Goal: Transaction & Acquisition: Purchase product/service

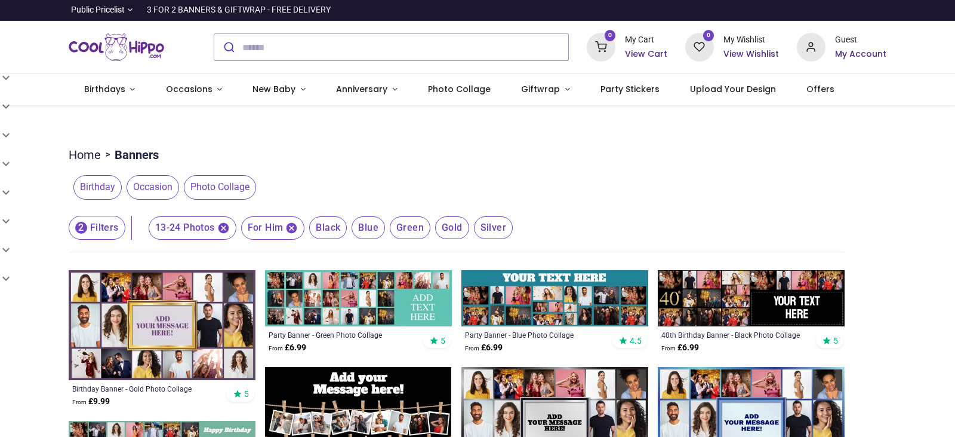
click at [606, 46] on icon at bounding box center [601, 47] width 29 height 29
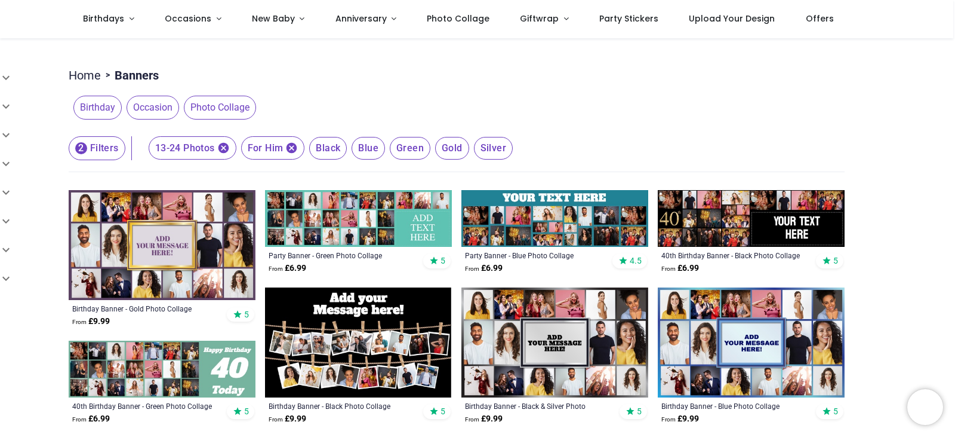
scroll to position [11, 0]
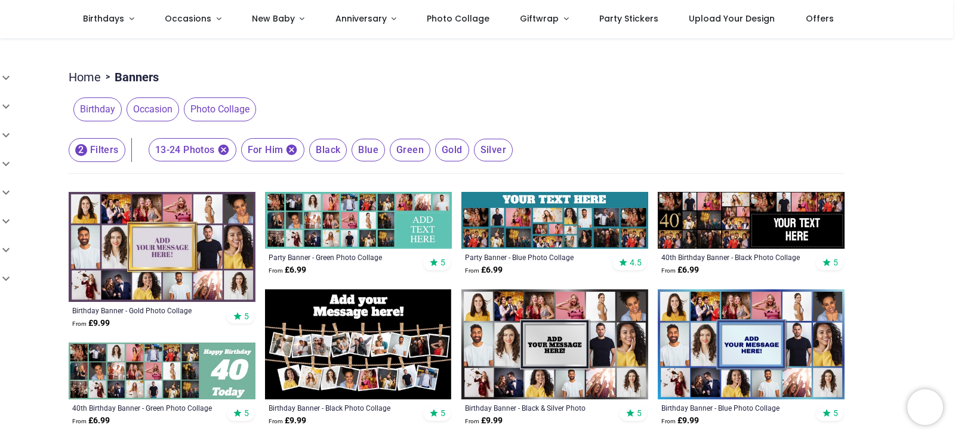
click at [219, 148] on icon "button" at bounding box center [223, 150] width 11 height 11
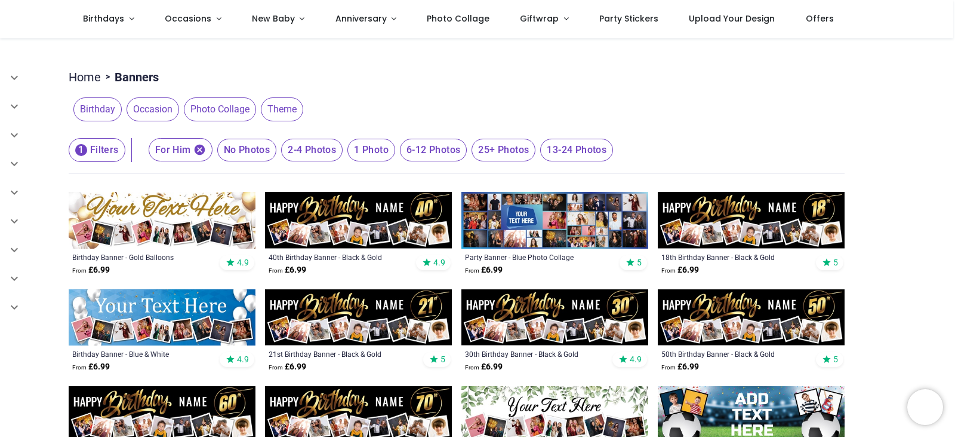
click at [277, 158] on span "13-24 Photos" at bounding box center [247, 150] width 60 height 23
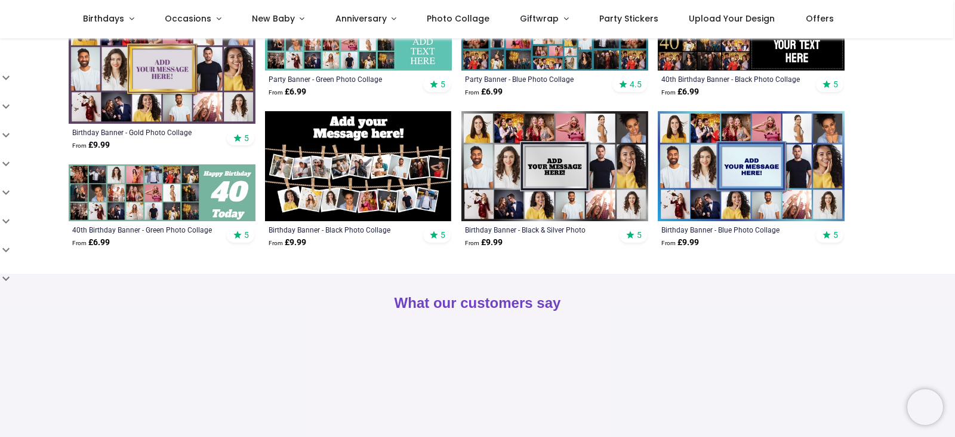
scroll to position [141, 0]
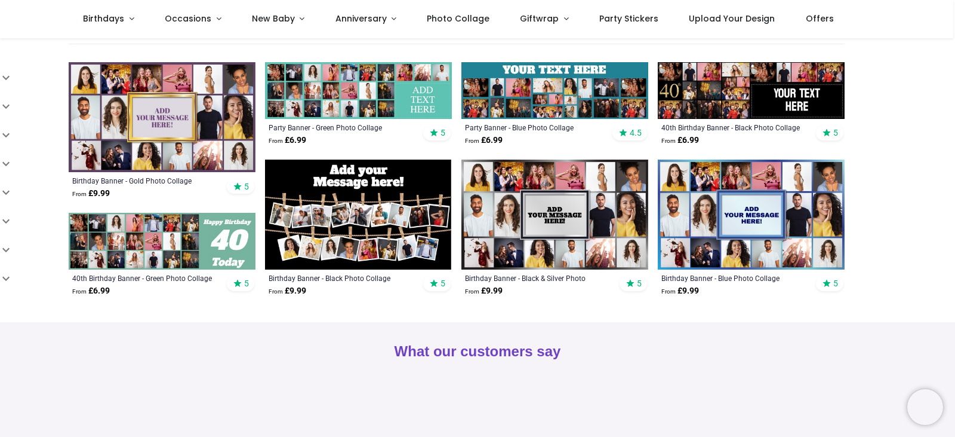
click at [379, 229] on img at bounding box center [358, 214] width 187 height 110
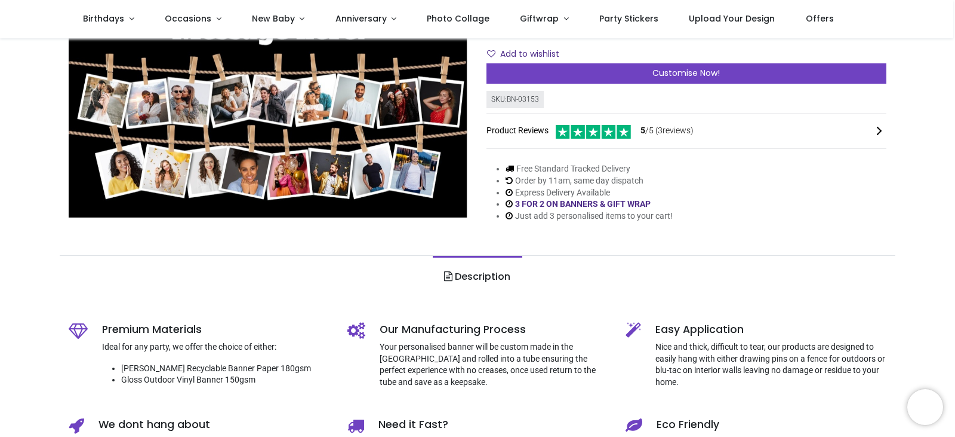
scroll to position [39, 0]
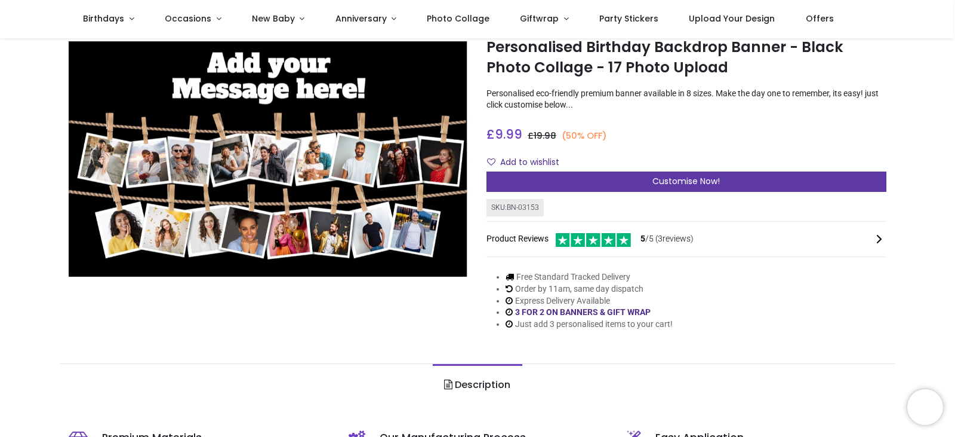
click at [730, 173] on div "Customise Now!" at bounding box center [687, 181] width 400 height 20
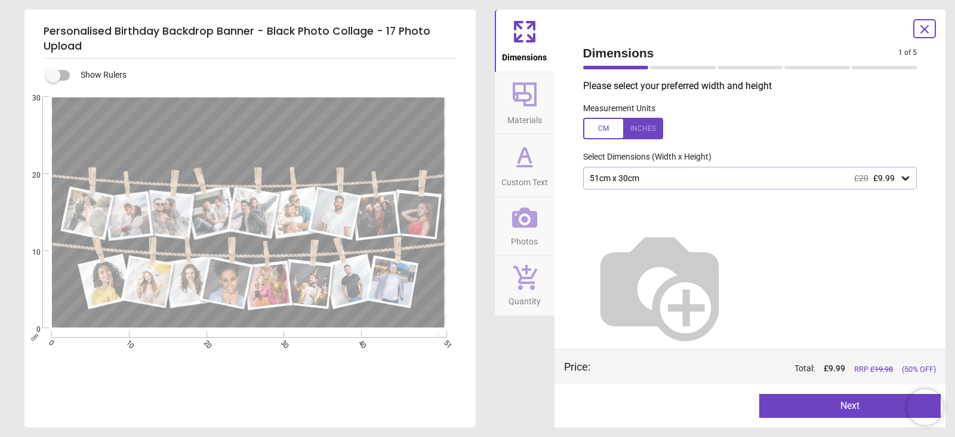
click at [657, 173] on div "51cm x 30cm £20 £9.99" at bounding box center [750, 178] width 334 height 23
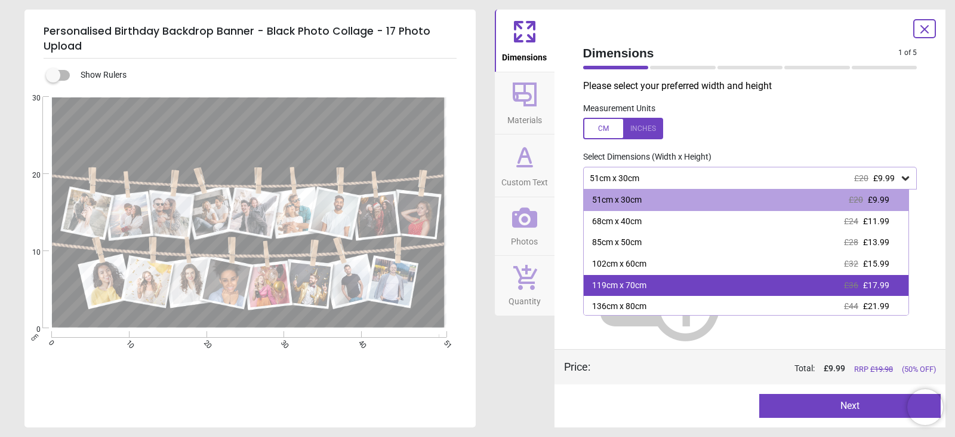
click at [663, 281] on div "119cm x 70cm £36 £17.99" at bounding box center [746, 285] width 325 height 21
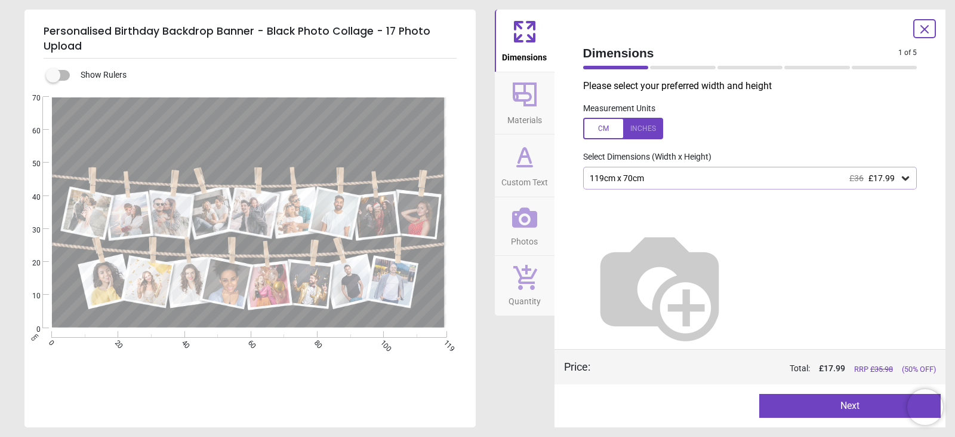
click at [537, 97] on icon at bounding box center [525, 94] width 29 height 29
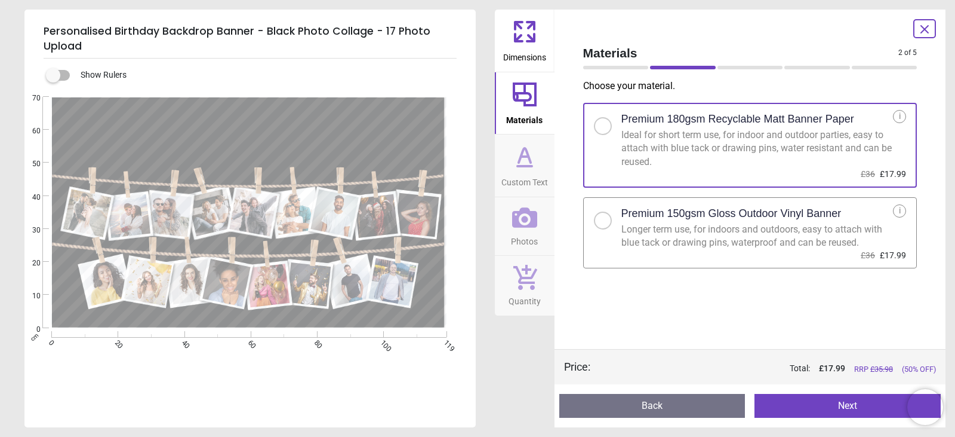
click at [654, 252] on label "Premium 150gsm Gloss Outdoor Vinyl Banner Longer term use, for indoors and outd…" at bounding box center [750, 233] width 334 height 72
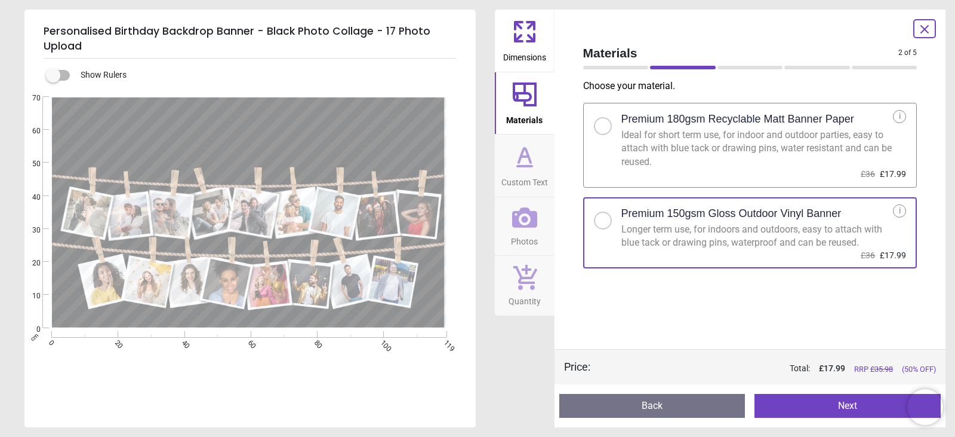
click at [541, 146] on button "Custom Text" at bounding box center [525, 165] width 60 height 62
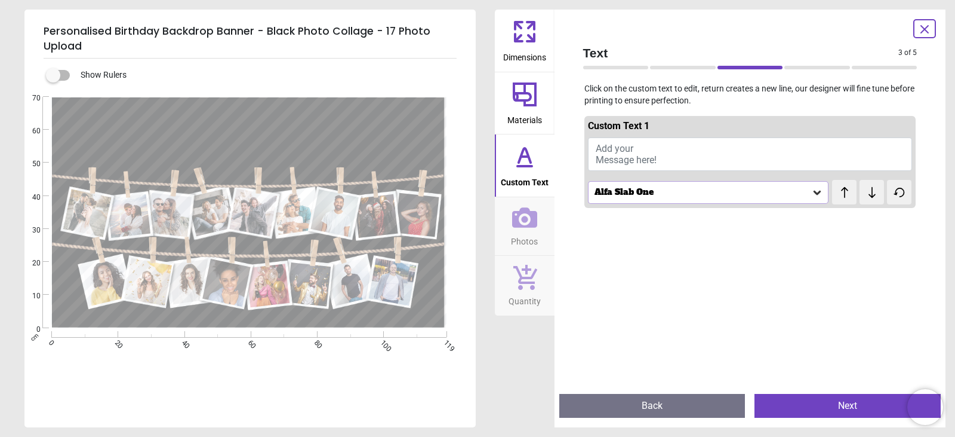
click at [619, 156] on span "Add your Message here!" at bounding box center [626, 154] width 61 height 23
click at [166, 131] on textarea "**********" at bounding box center [250, 131] width 382 height 32
type textarea "**********"
click at [537, 229] on button "Photos" at bounding box center [525, 226] width 60 height 59
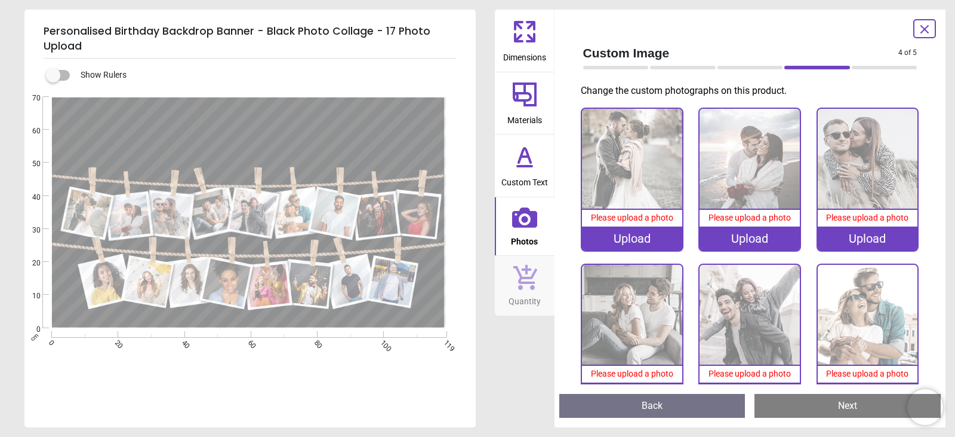
click at [638, 238] on div "Upload" at bounding box center [632, 238] width 100 height 24
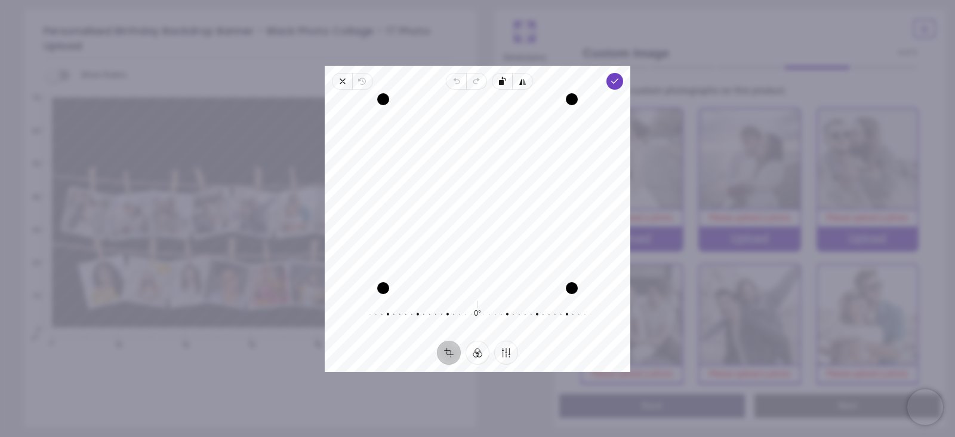
click at [543, 195] on div "Recenter" at bounding box center [477, 193] width 287 height 189
click at [615, 79] on icon "button" at bounding box center [615, 81] width 10 height 10
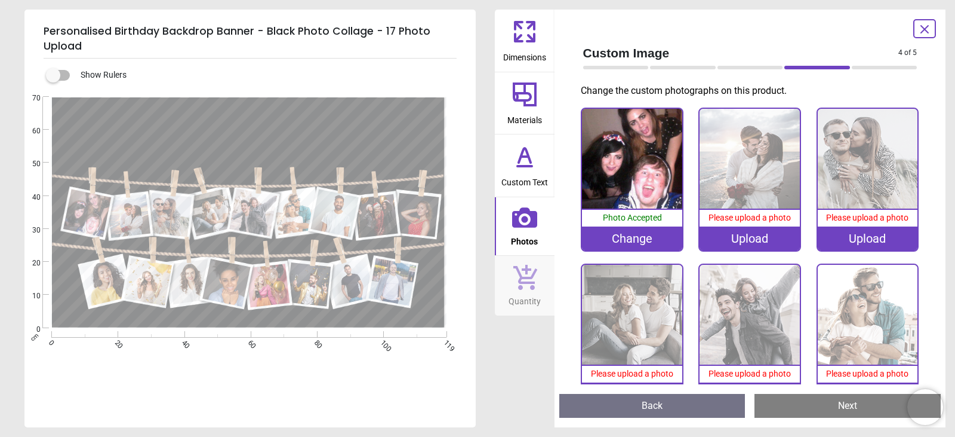
click at [715, 234] on div "Upload" at bounding box center [750, 238] width 100 height 24
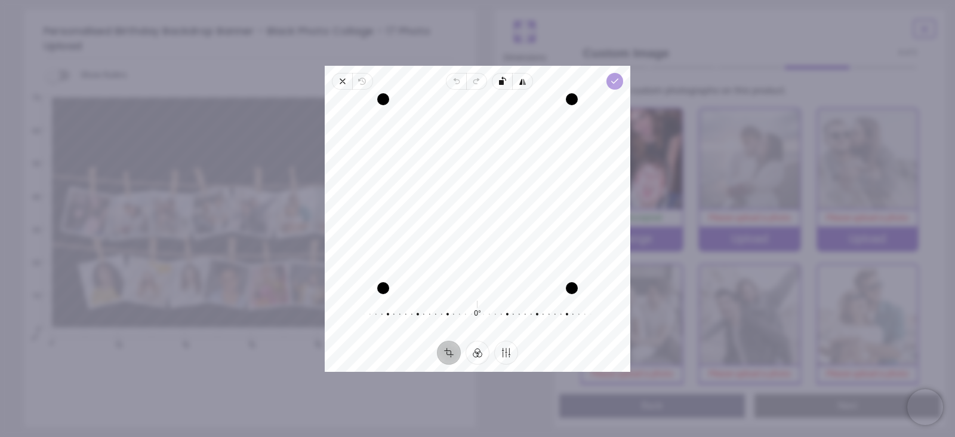
click at [611, 80] on icon "button" at bounding box center [615, 81] width 10 height 10
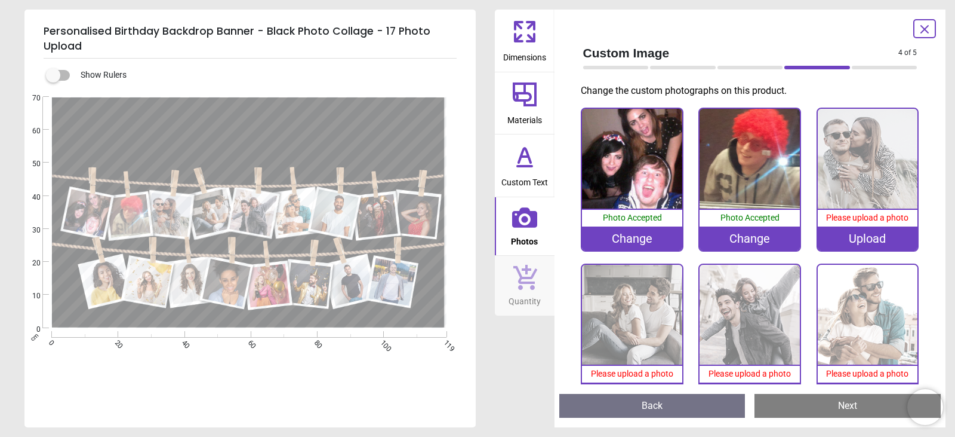
click at [850, 231] on div "Upload" at bounding box center [868, 238] width 100 height 24
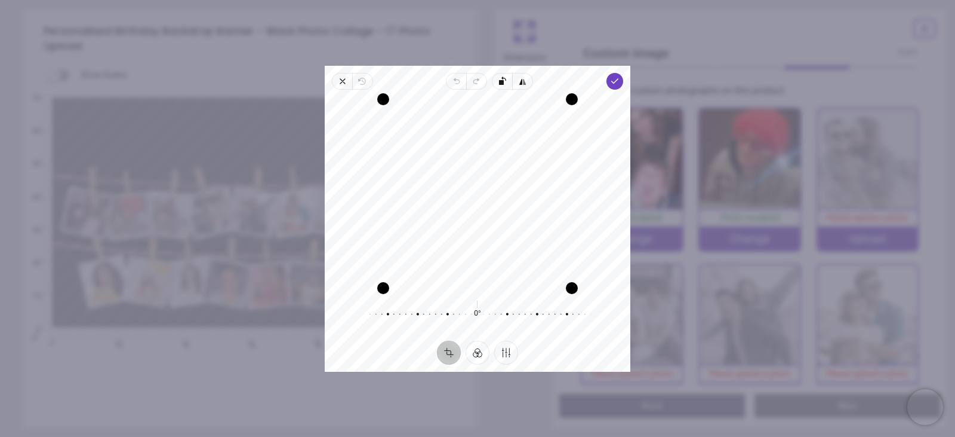
drag, startPoint x: 442, startPoint y: 217, endPoint x: 465, endPoint y: 219, distance: 22.8
click at [465, 219] on div "Recenter" at bounding box center [477, 193] width 287 height 189
click at [615, 85] on icon "button" at bounding box center [615, 81] width 10 height 10
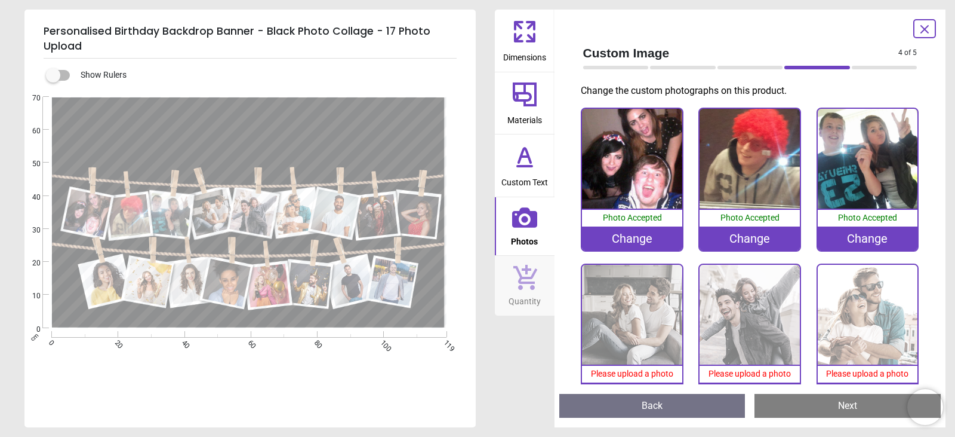
click at [637, 372] on span "Please upload a photo" at bounding box center [632, 373] width 82 height 10
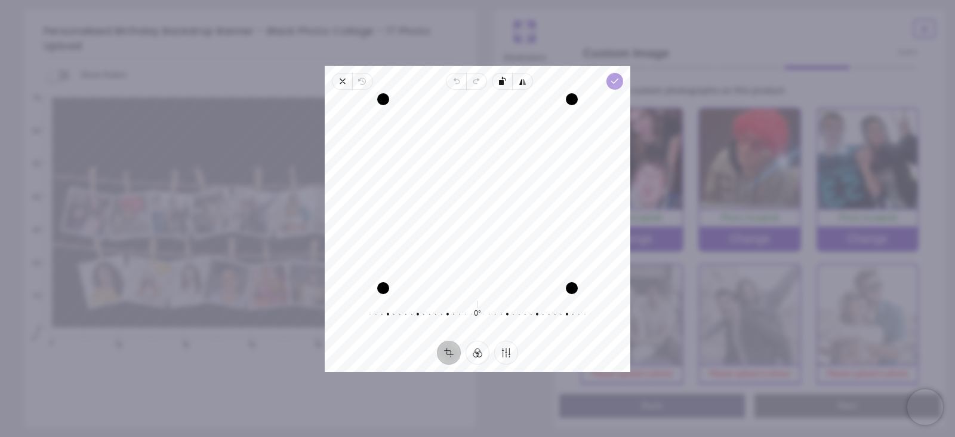
click at [621, 87] on span "Done" at bounding box center [615, 81] width 17 height 17
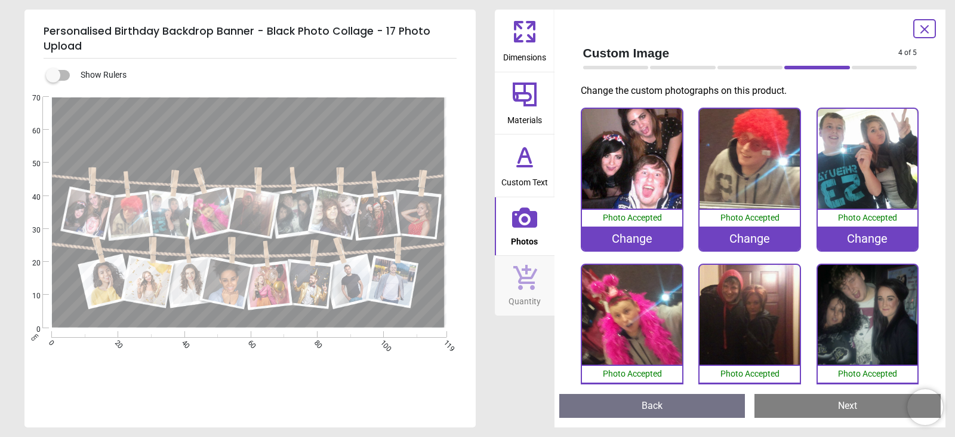
scroll to position [230, 0]
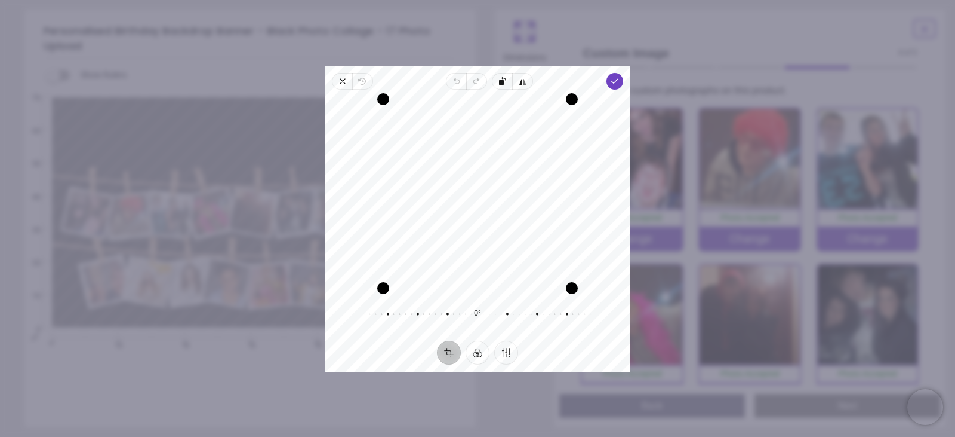
click at [610, 80] on icon "button" at bounding box center [615, 81] width 10 height 10
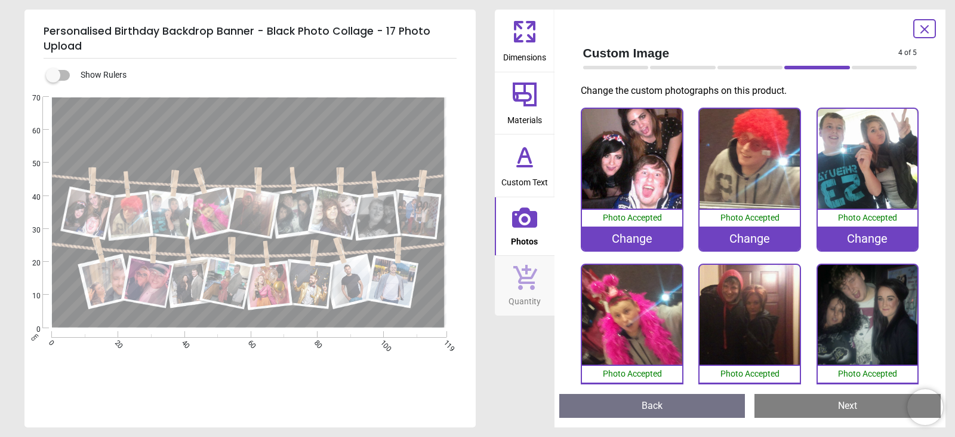
scroll to position [456, 0]
